Goal: Download file/media

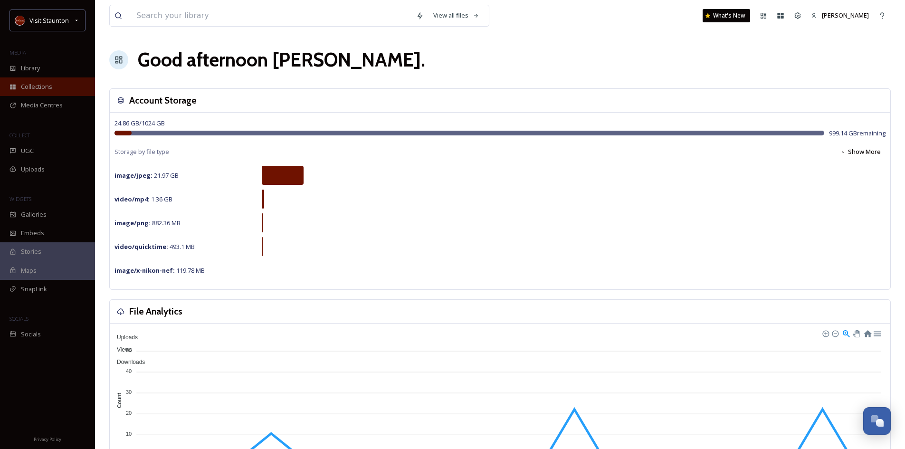
click at [26, 87] on span "Collections" at bounding box center [36, 86] width 31 height 9
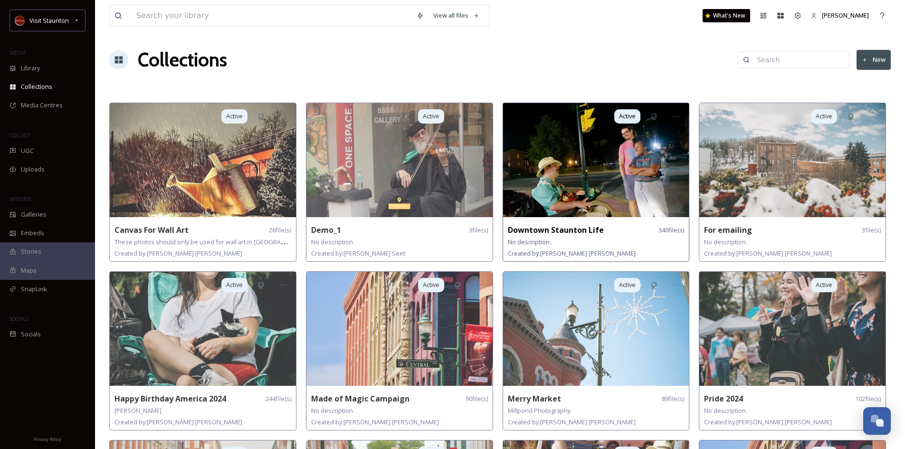
click at [577, 172] on img at bounding box center [596, 160] width 186 height 114
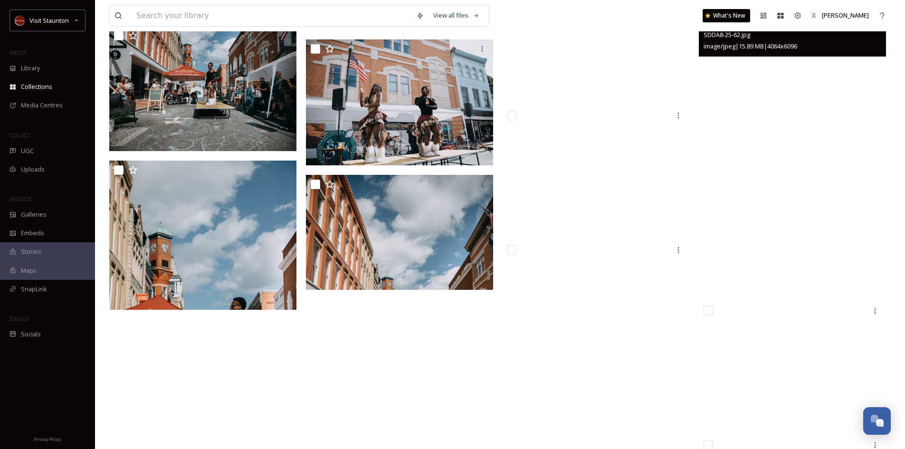
scroll to position [10644, 0]
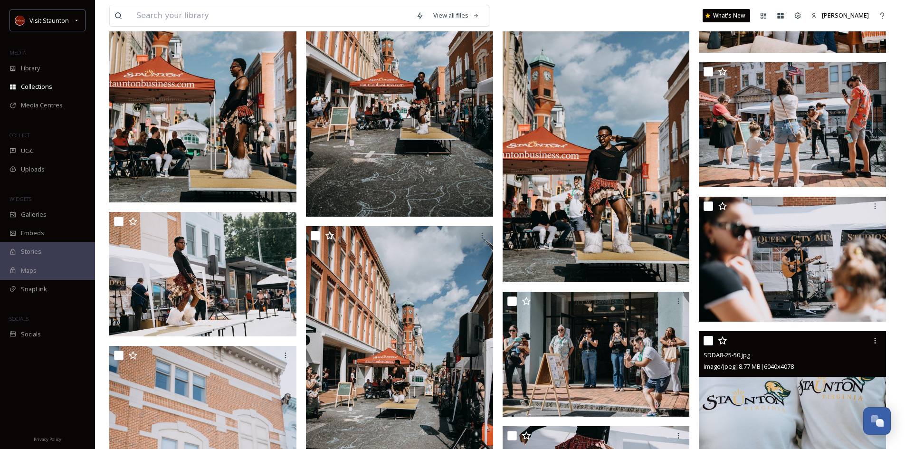
click at [770, 397] on img at bounding box center [792, 394] width 187 height 126
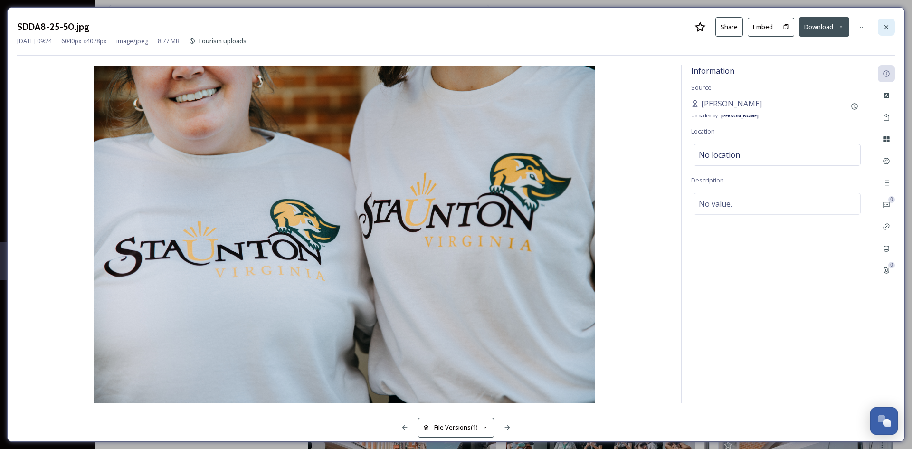
click at [885, 26] on icon at bounding box center [887, 27] width 8 height 8
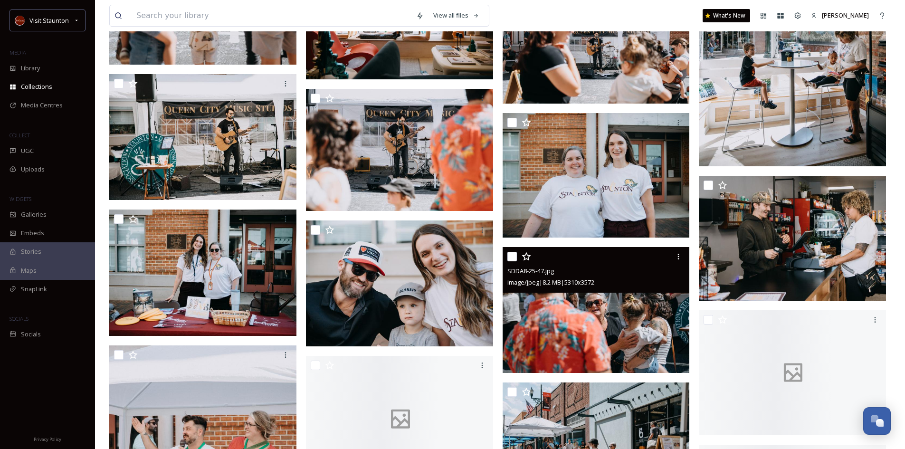
scroll to position [11879, 0]
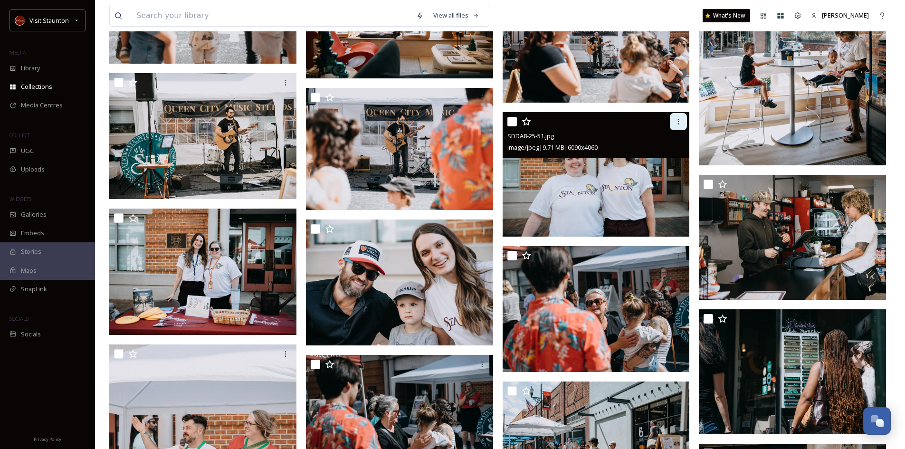
click at [677, 121] on icon at bounding box center [679, 122] width 8 height 8
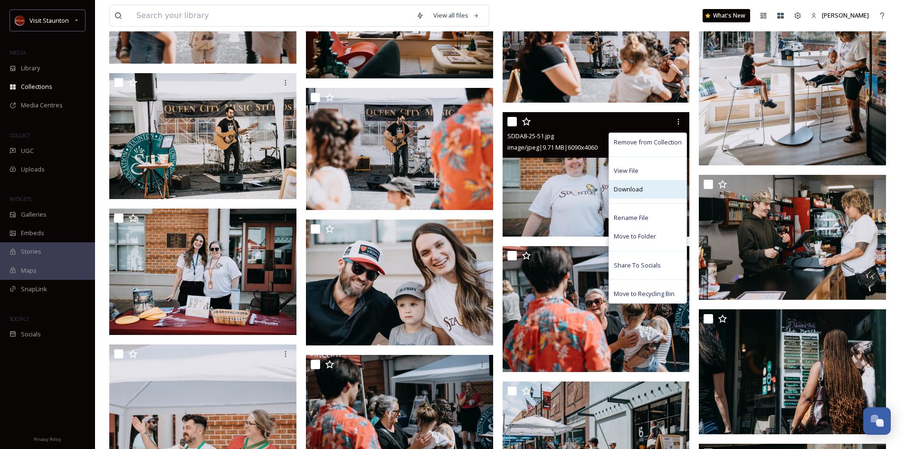
click at [631, 191] on span "Download" at bounding box center [628, 189] width 29 height 9
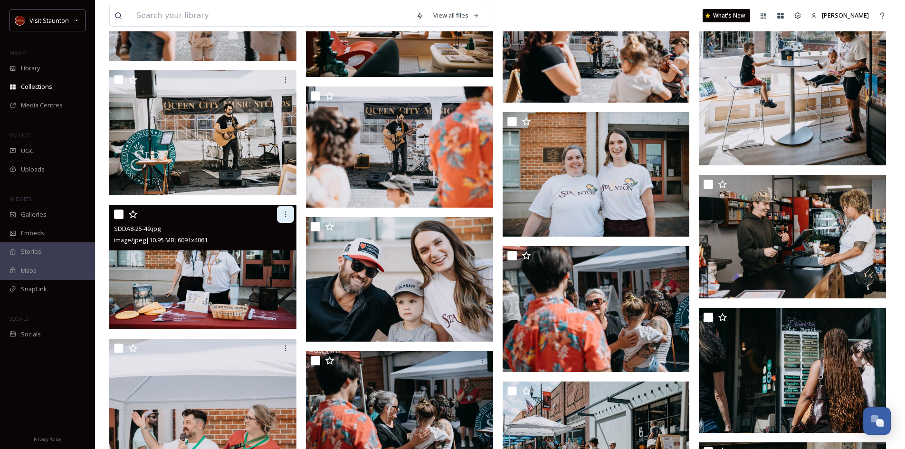
click at [283, 218] on div at bounding box center [285, 214] width 17 height 17
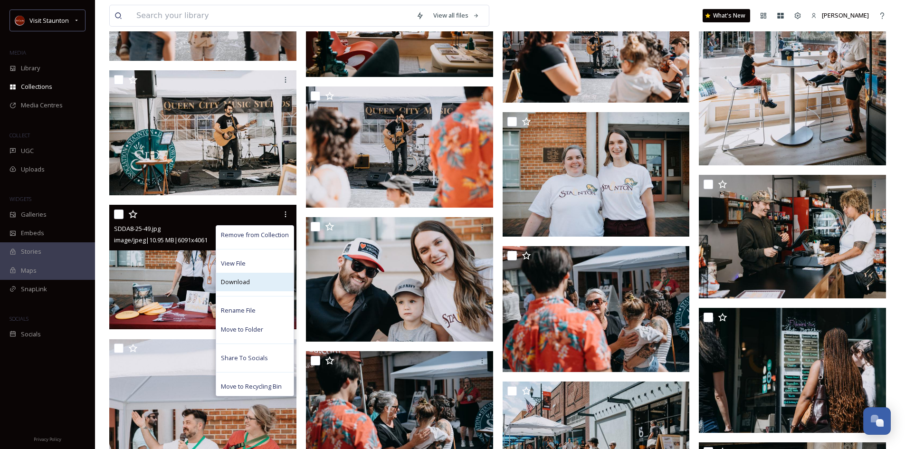
click at [233, 282] on span "Download" at bounding box center [235, 281] width 29 height 9
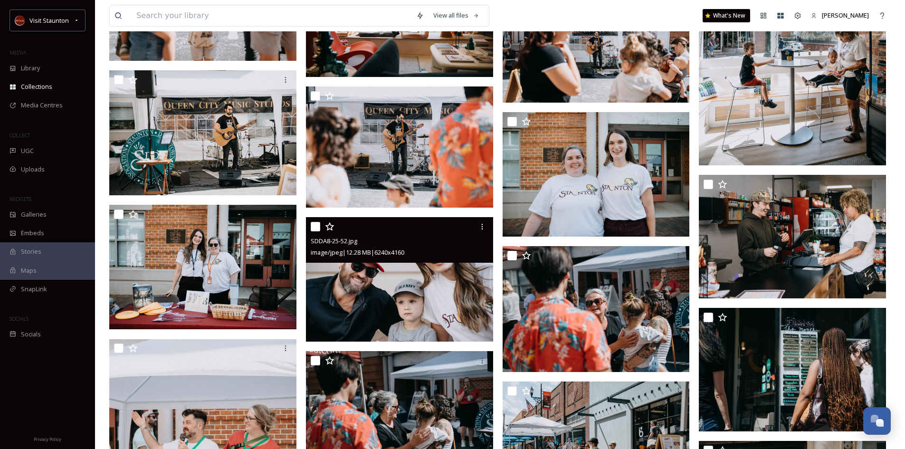
click at [354, 285] on img at bounding box center [399, 279] width 187 height 125
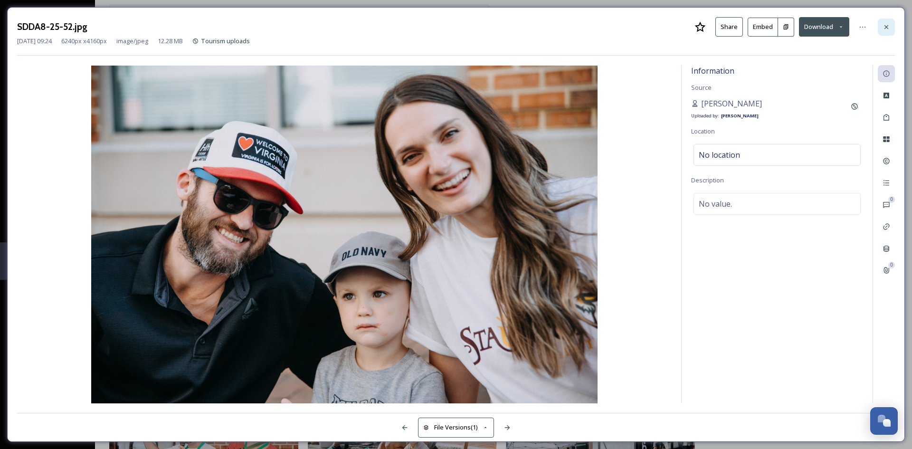
click at [883, 27] on icon at bounding box center [887, 27] width 8 height 8
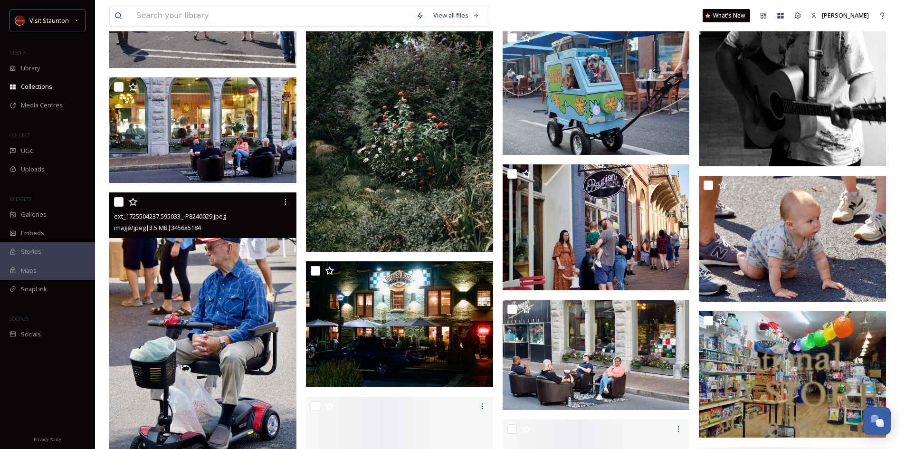
scroll to position [14873, 0]
